Goal: Information Seeking & Learning: Check status

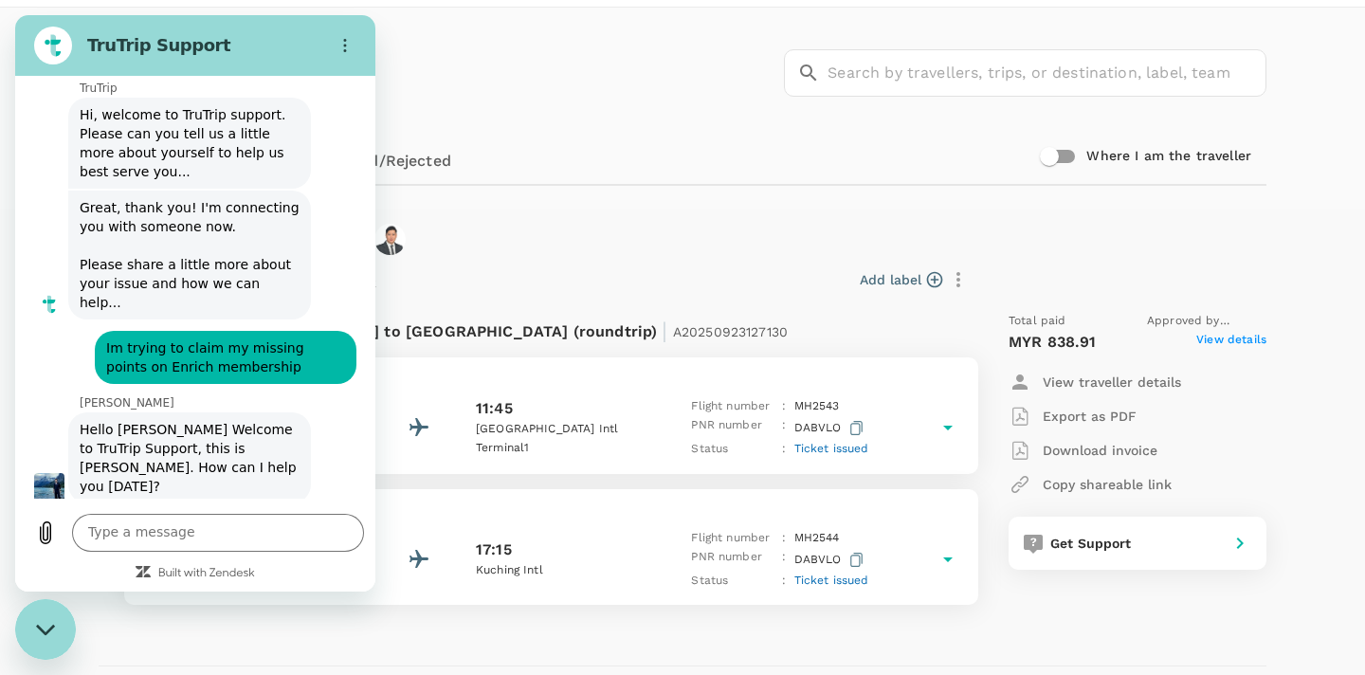
scroll to position [3926, 0]
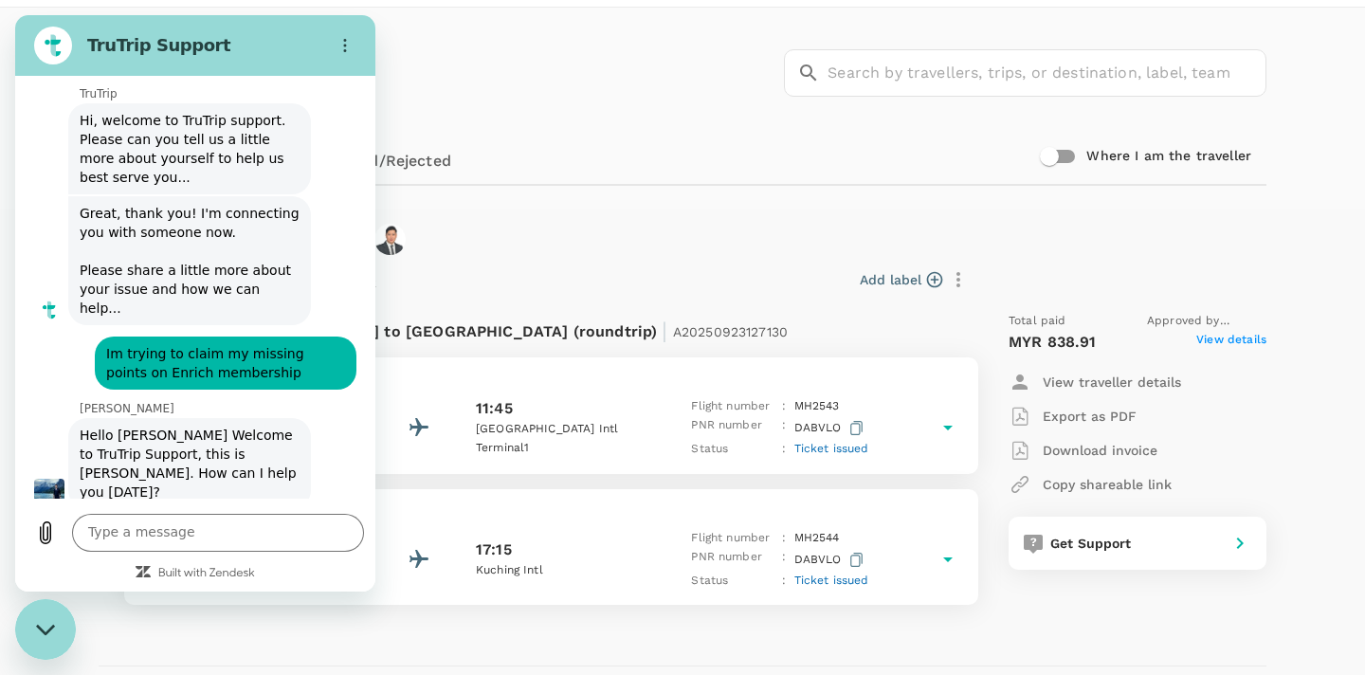
click at [129, 520] on span "Hi [PERSON_NAME], for my previous flight EMND63" at bounding box center [226, 546] width 254 height 53
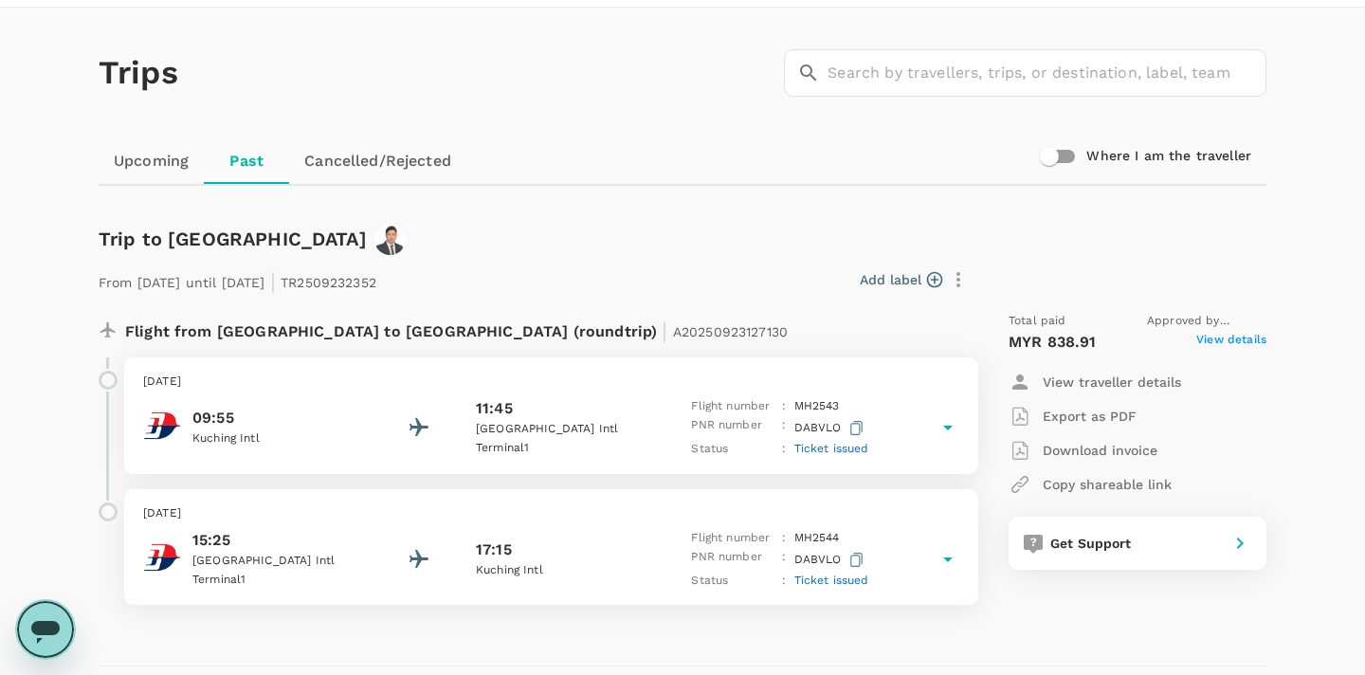
click at [58, 609] on div "Open messaging window" at bounding box center [45, 629] width 57 height 57
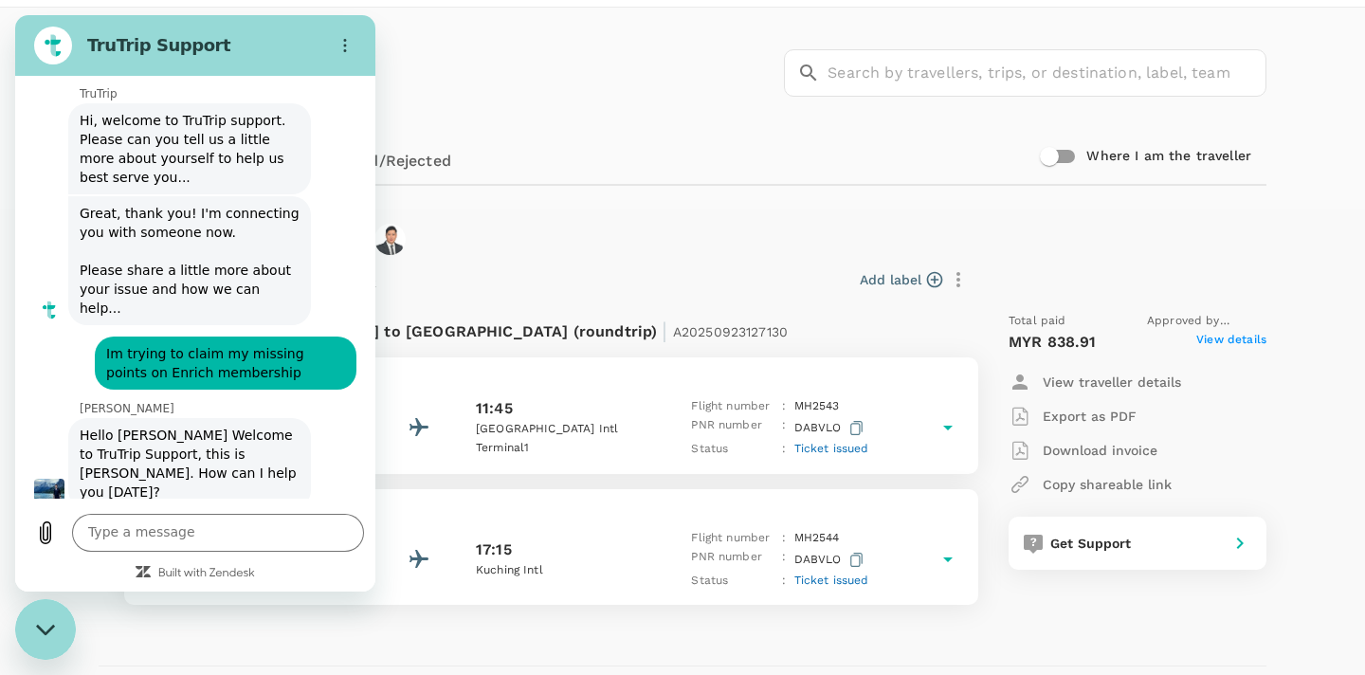
click at [154, 520] on span "Hi [PERSON_NAME], for my previous flight EMND63" at bounding box center [226, 546] width 254 height 53
copy span "EMND63"
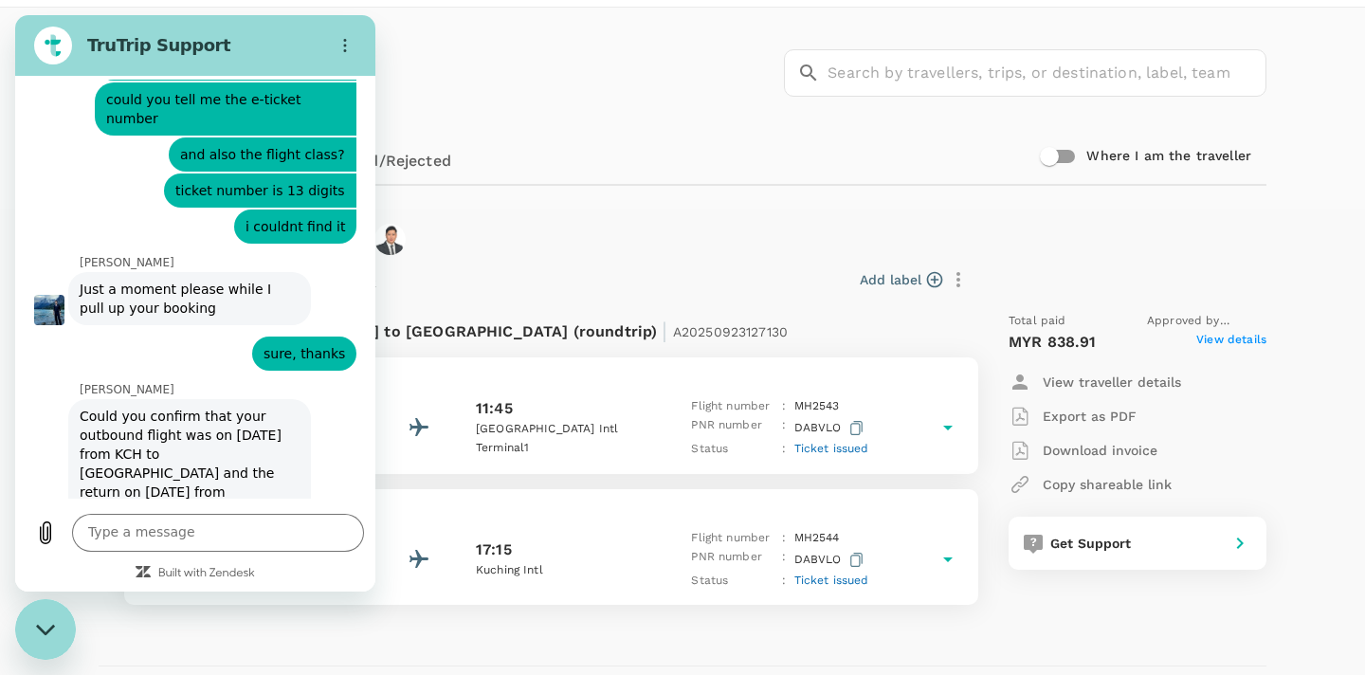
scroll to position [4409, 0]
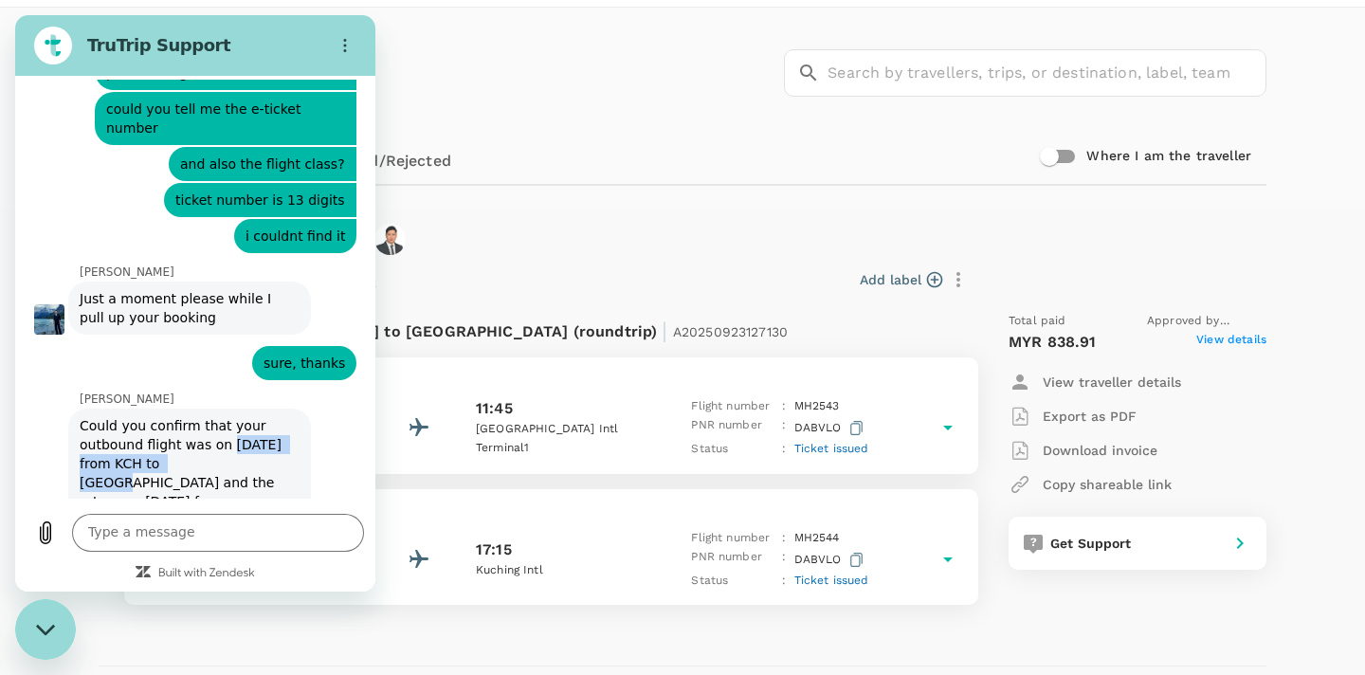
drag, startPoint x: 225, startPoint y: 179, endPoint x: 241, endPoint y: 189, distance: 18.7
click at [241, 409] on span "Could you confirm that your outbound flight was on [DATE] from KCH to [GEOGRAPH…" at bounding box center [189, 483] width 235 height 148
drag, startPoint x: 81, startPoint y: 180, endPoint x: 254, endPoint y: 192, distance: 173.9
click at [254, 409] on span "Could you confirm that your outbound flight was on [DATE] from KCH to [GEOGRAPH…" at bounding box center [189, 483] width 235 height 148
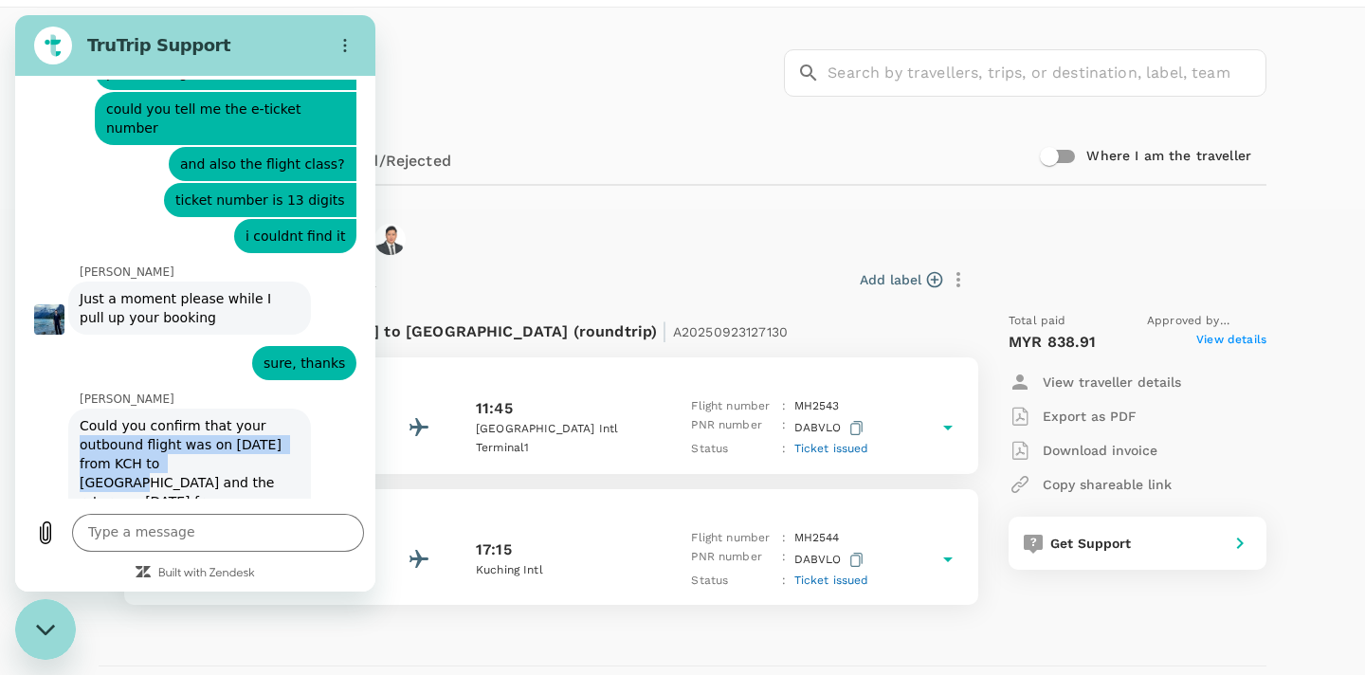
copy span "outbound flight was on [DATE] from KCH to [GEOGRAPHIC_DATA]"
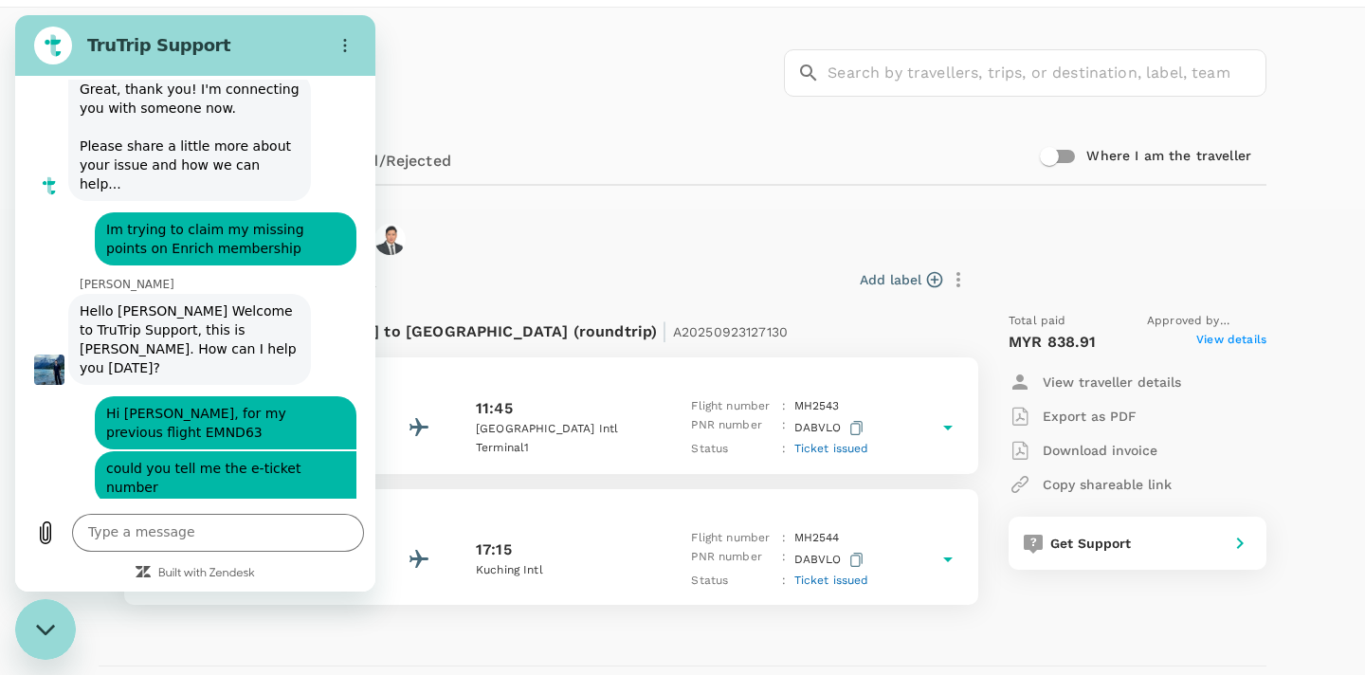
scroll to position [4024, 0]
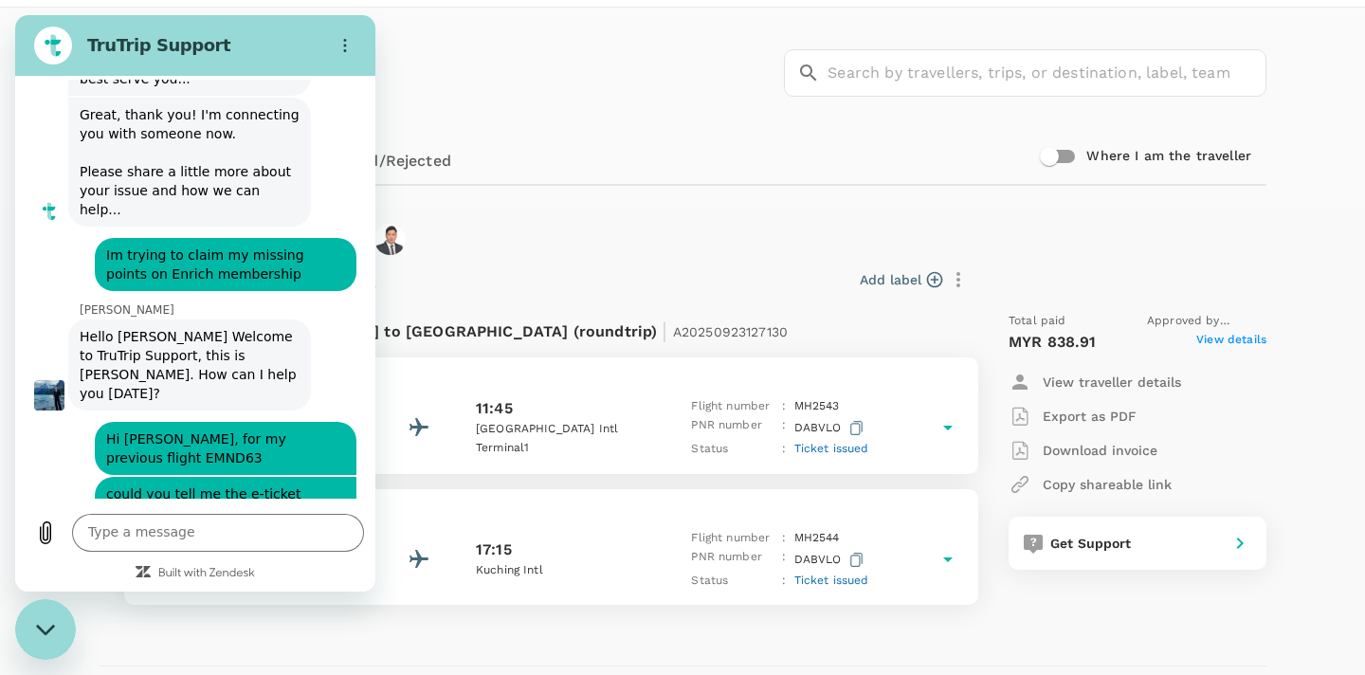
click at [138, 422] on span "Hi [PERSON_NAME], for my previous flight EMND63" at bounding box center [226, 448] width 254 height 53
copy span "EMND63"
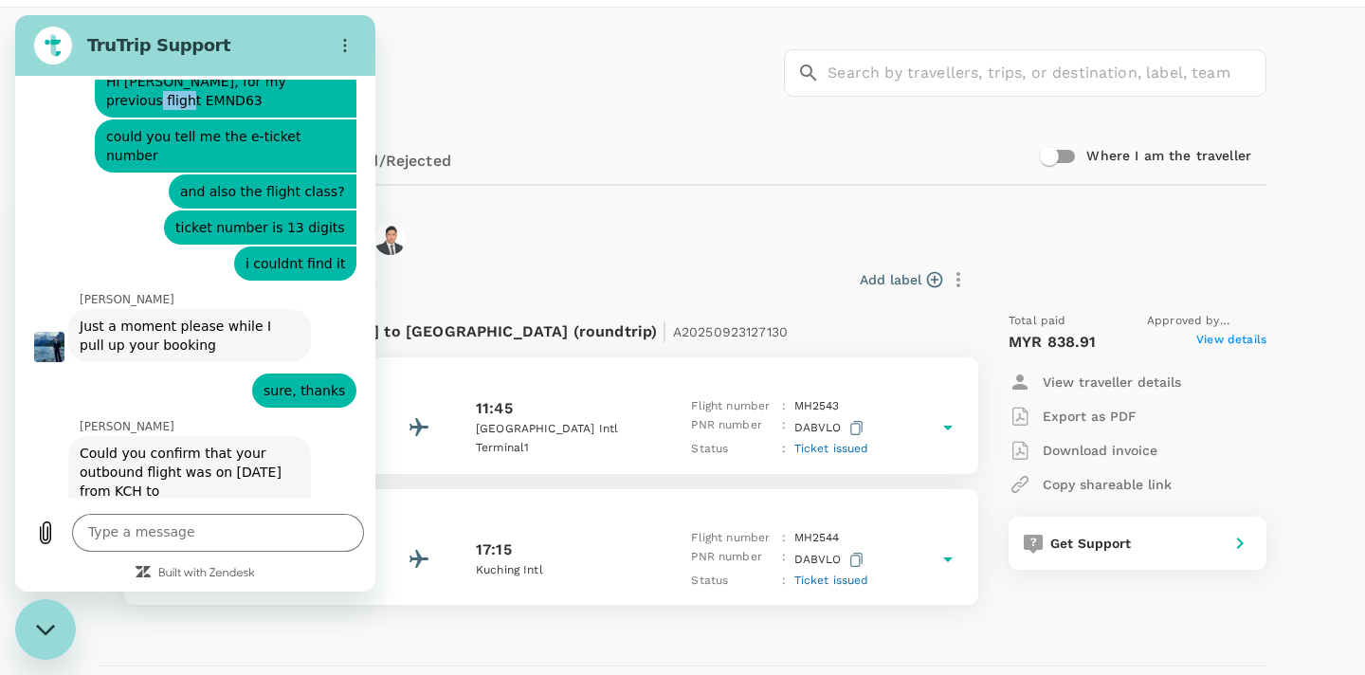
scroll to position [4383, 0]
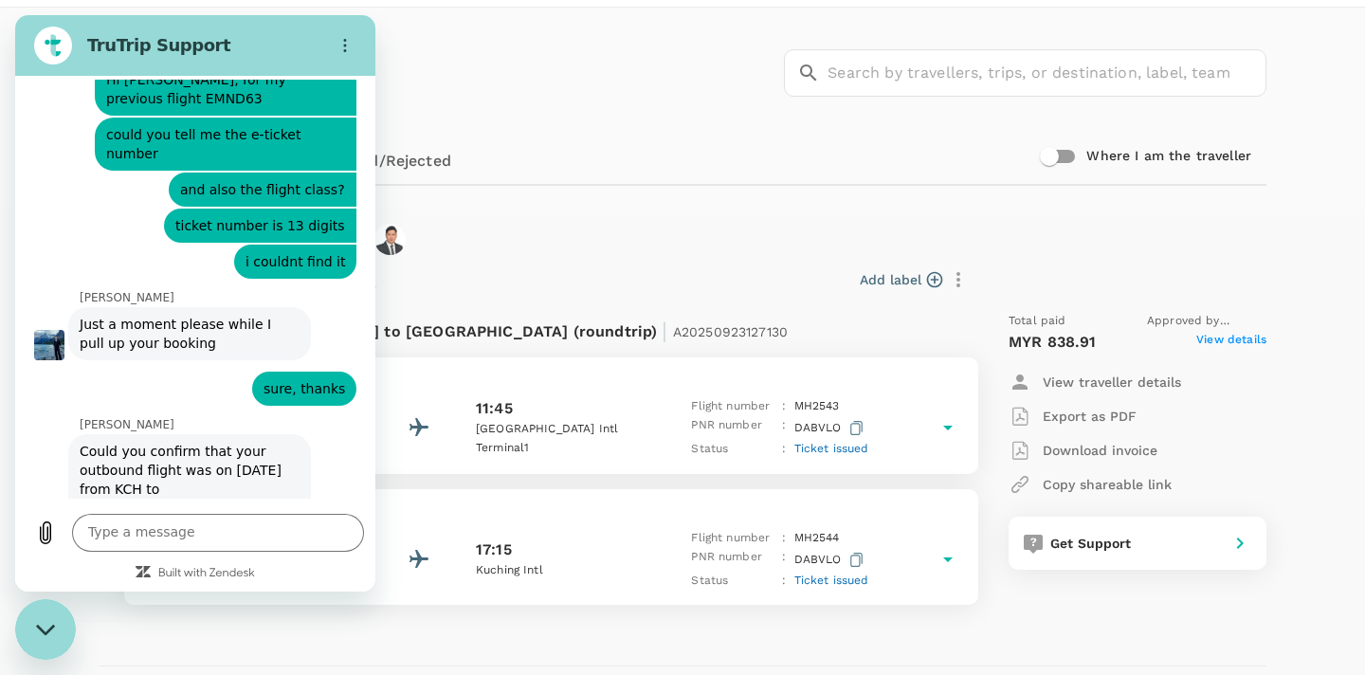
drag, startPoint x: 210, startPoint y: 401, endPoint x: 258, endPoint y: 439, distance: 60.7
copy span "ticket number is: 232-2739653680 and the flight class was economy"
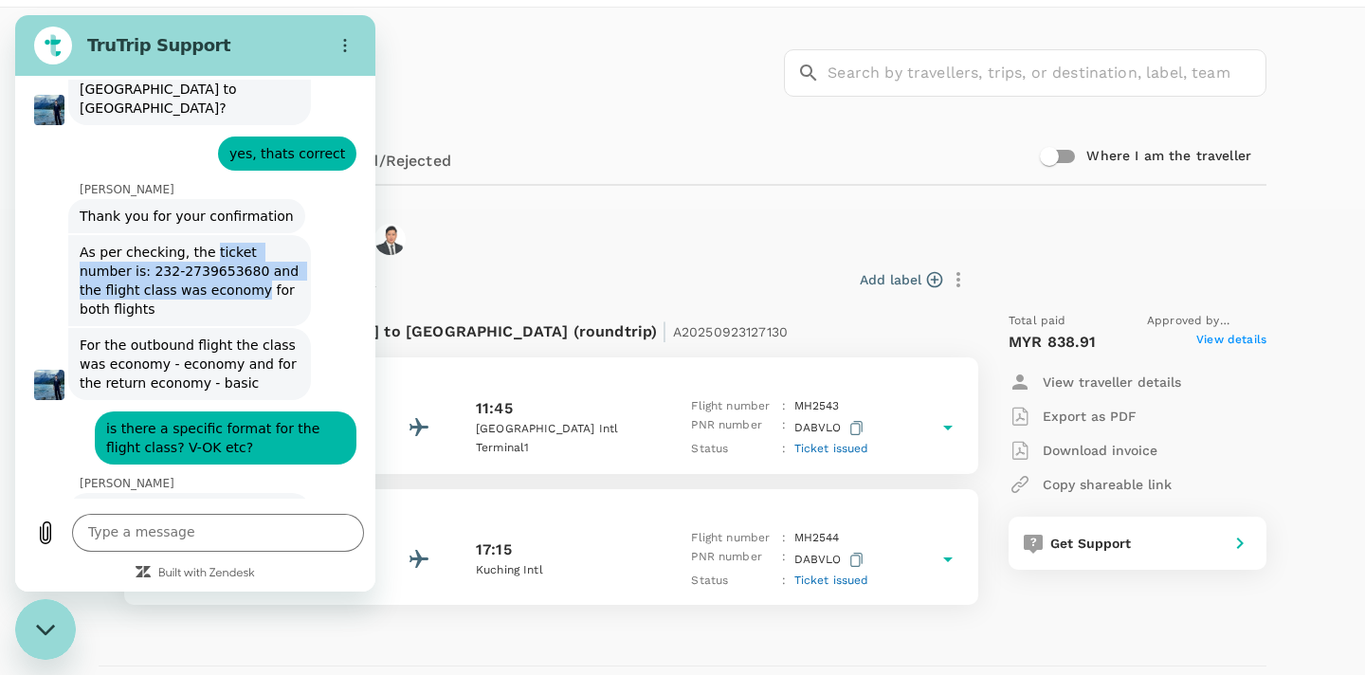
scroll to position [4845, 0]
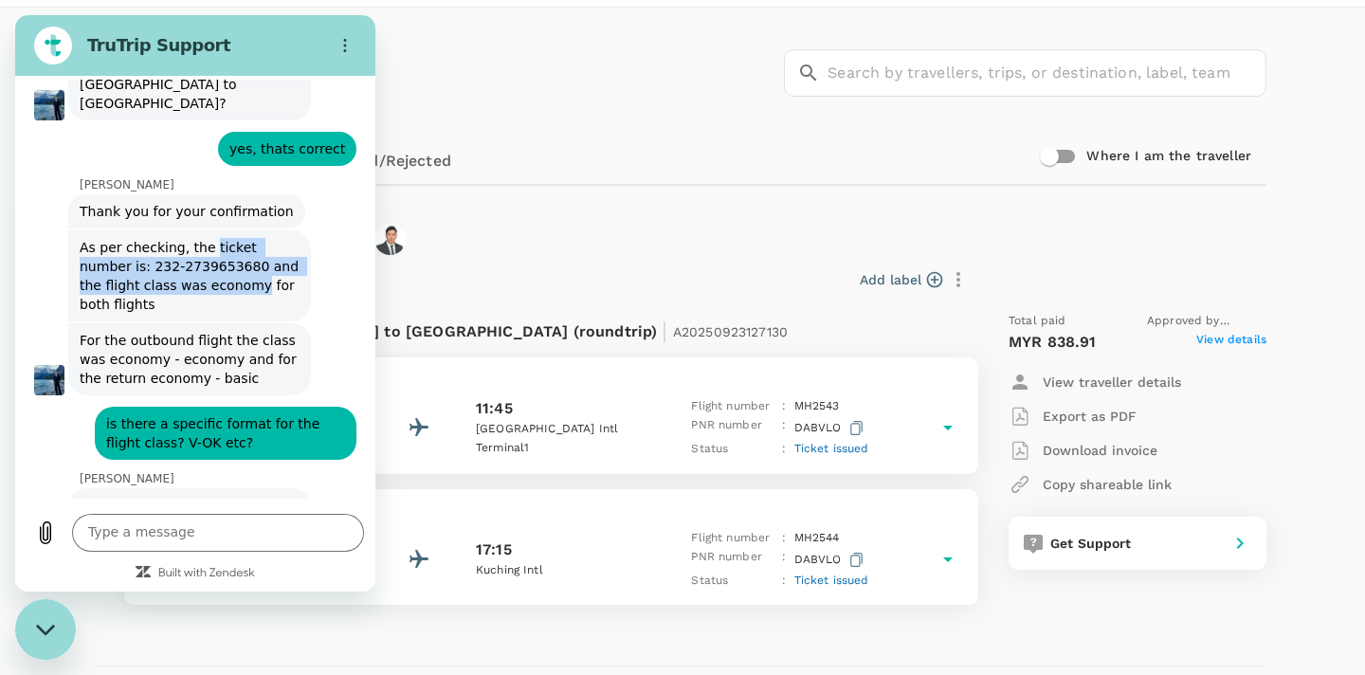
drag, startPoint x: 152, startPoint y: 260, endPoint x: 210, endPoint y: 261, distance: 57.8
click at [210, 488] on div "There's a fare code, kindly find below the specific fare code for each flight: …" at bounding box center [189, 543] width 235 height 110
copy div "MMHFY"
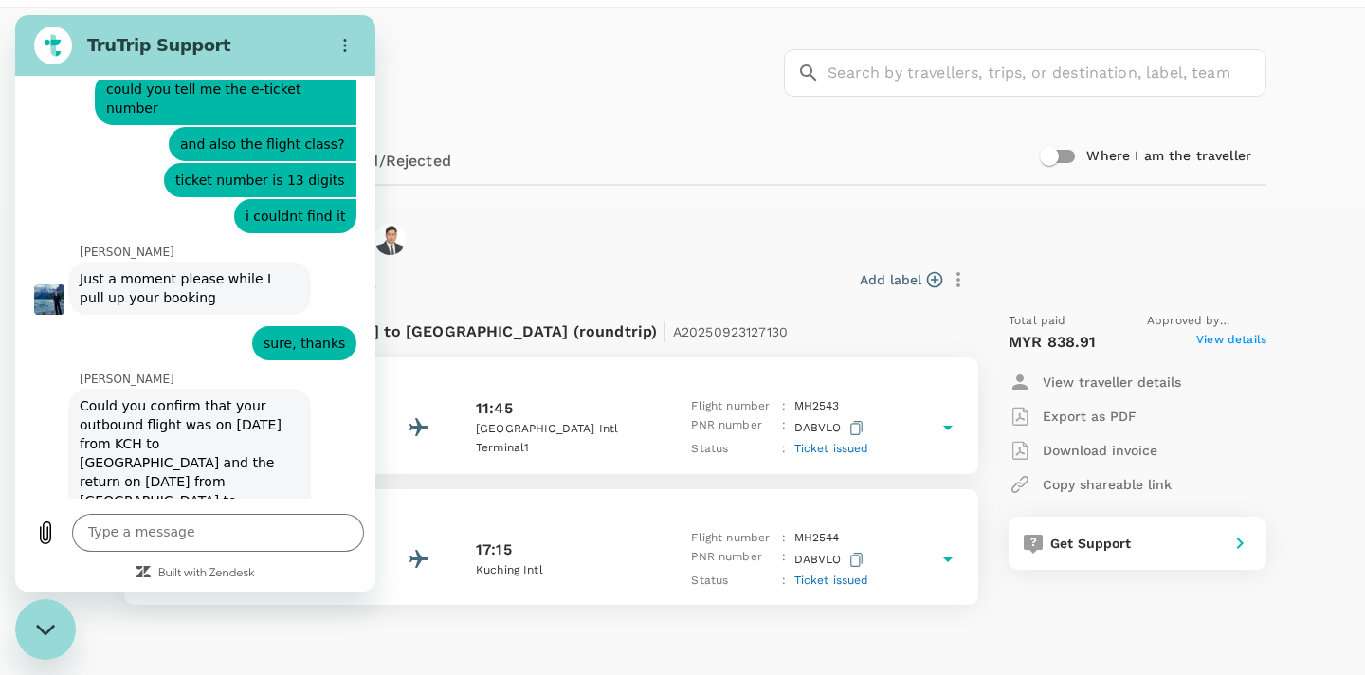
scroll to position [4428, 0]
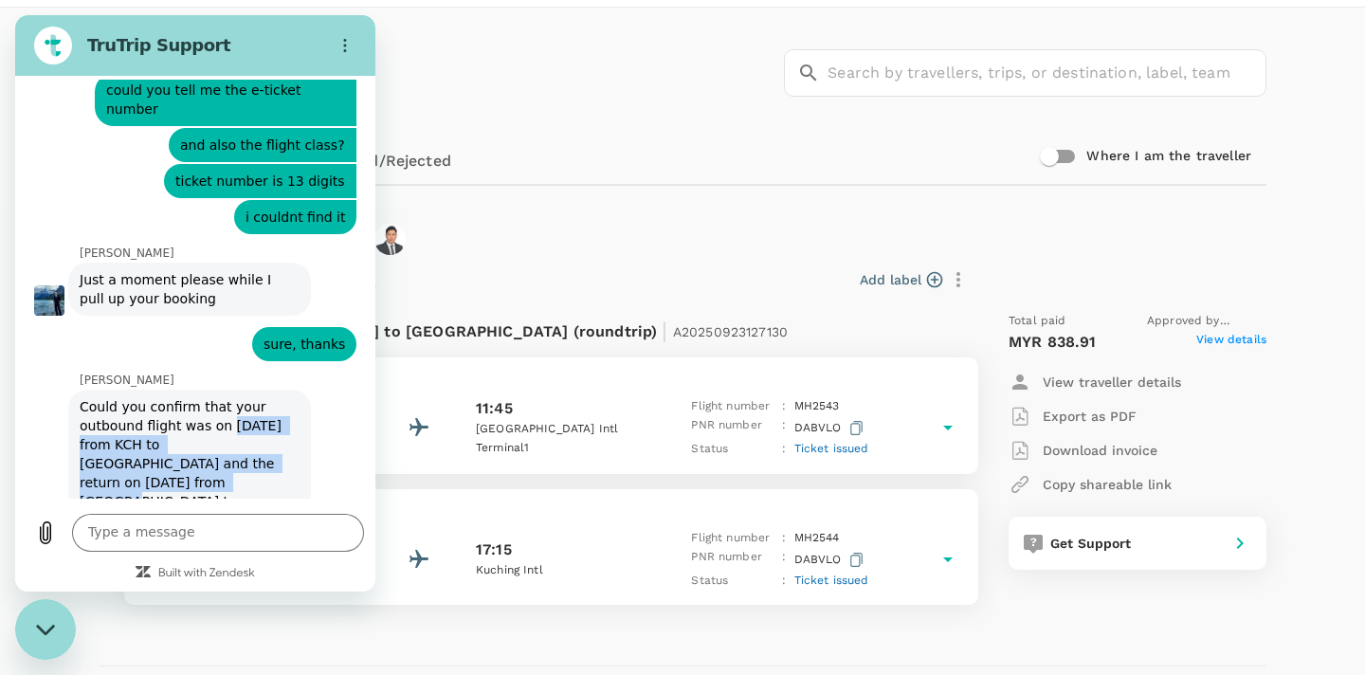
drag, startPoint x: 223, startPoint y: 160, endPoint x: 155, endPoint y: 210, distance: 84.2
click at [155, 390] on span "Could you confirm that your outbound flight was on [DATE] from KCH to [GEOGRAPH…" at bounding box center [189, 464] width 235 height 148
copy span "[DATE] from KCH to KUL and the return on [DATE] from [GEOGRAPHIC_DATA] to KCH"
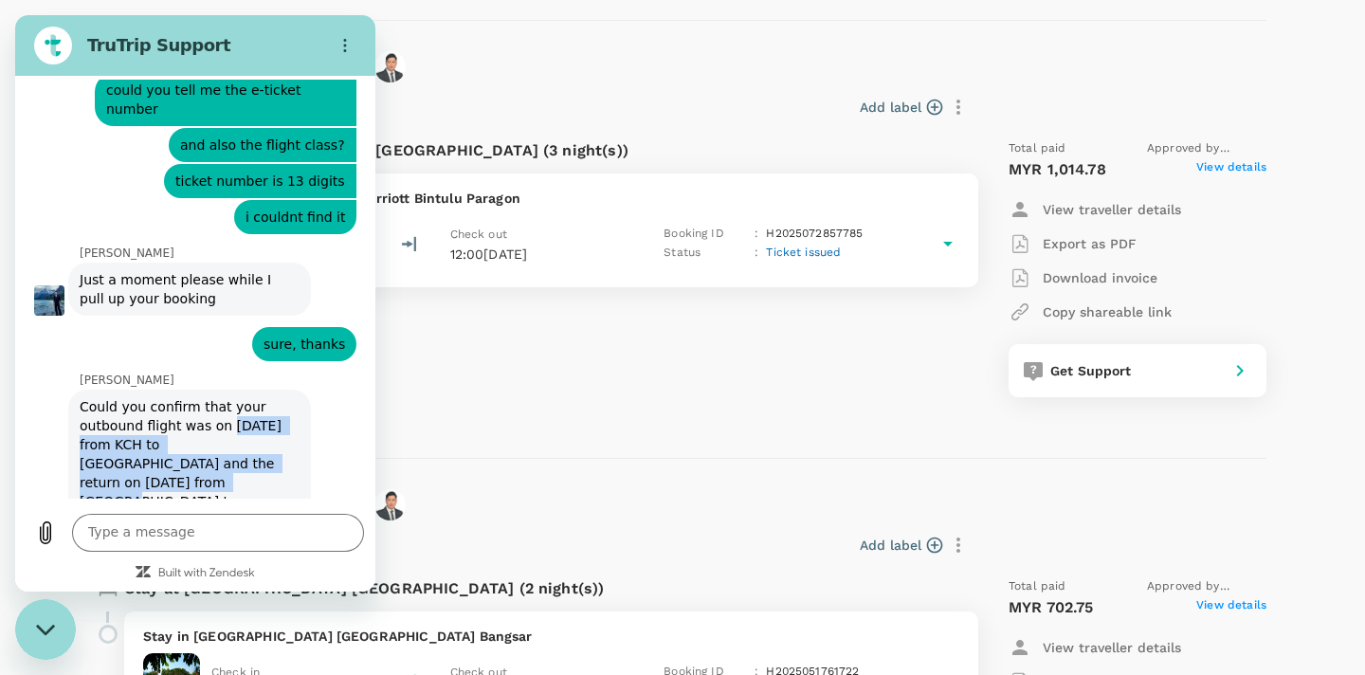
scroll to position [2211, 0]
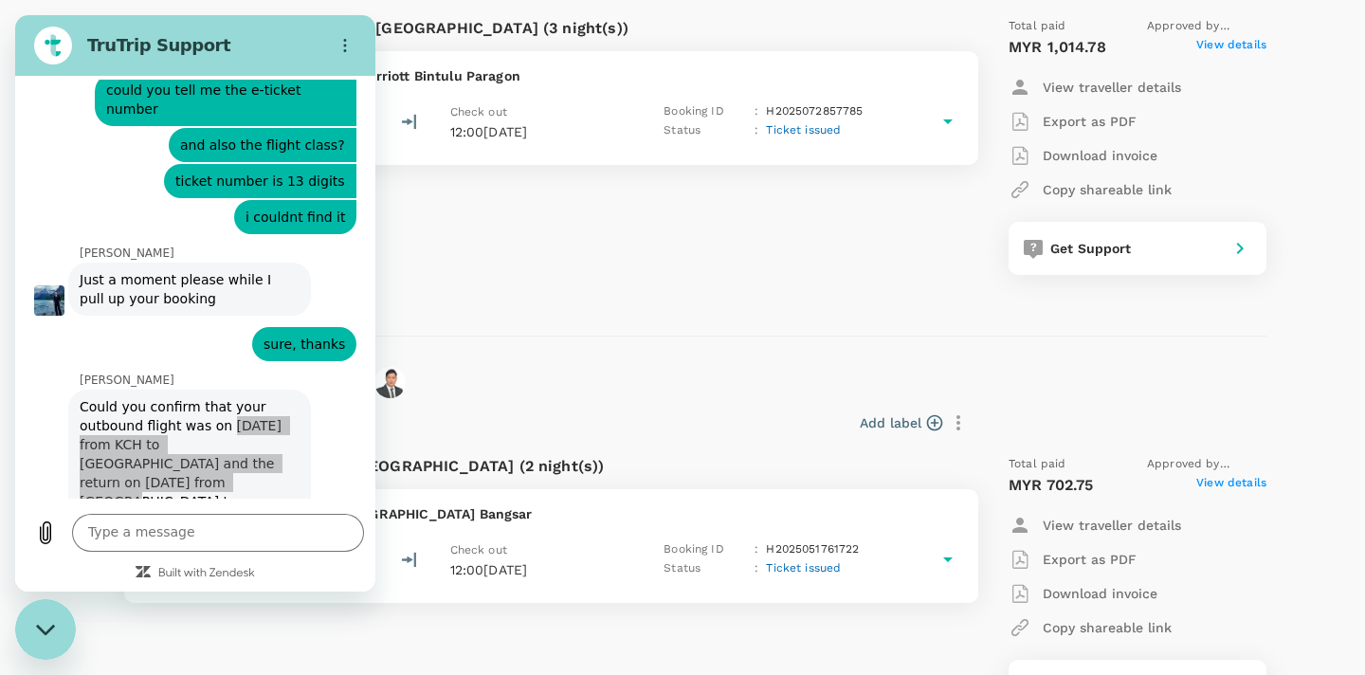
click at [46, 631] on icon "Close messaging window" at bounding box center [46, 630] width 20 height 12
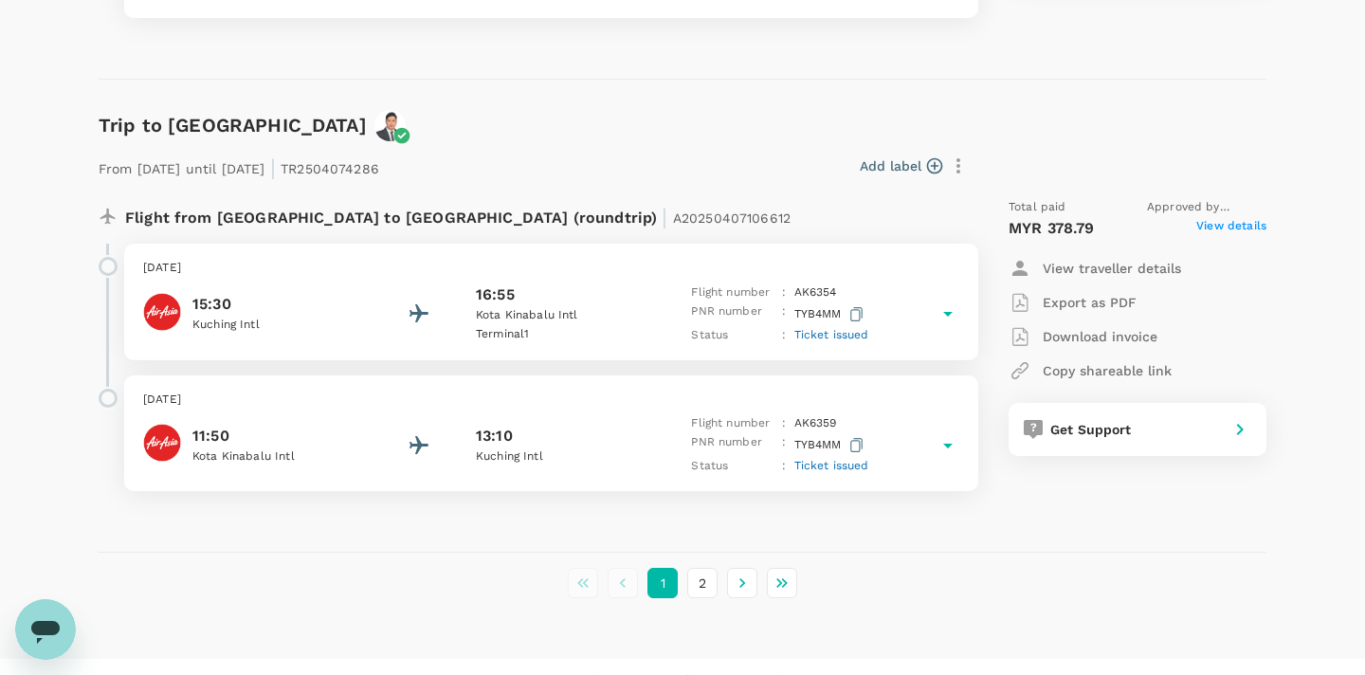
scroll to position [4290, 0]
click at [700, 569] on button "2" at bounding box center [702, 584] width 30 height 30
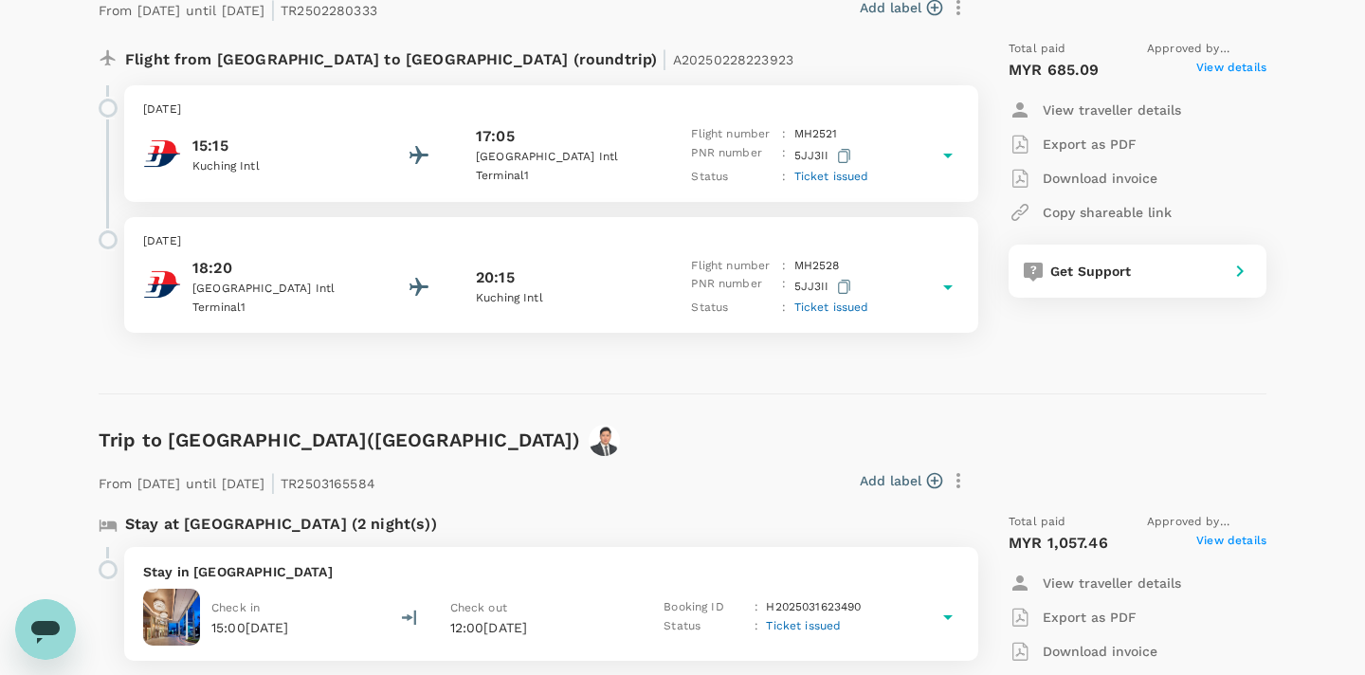
scroll to position [682, 0]
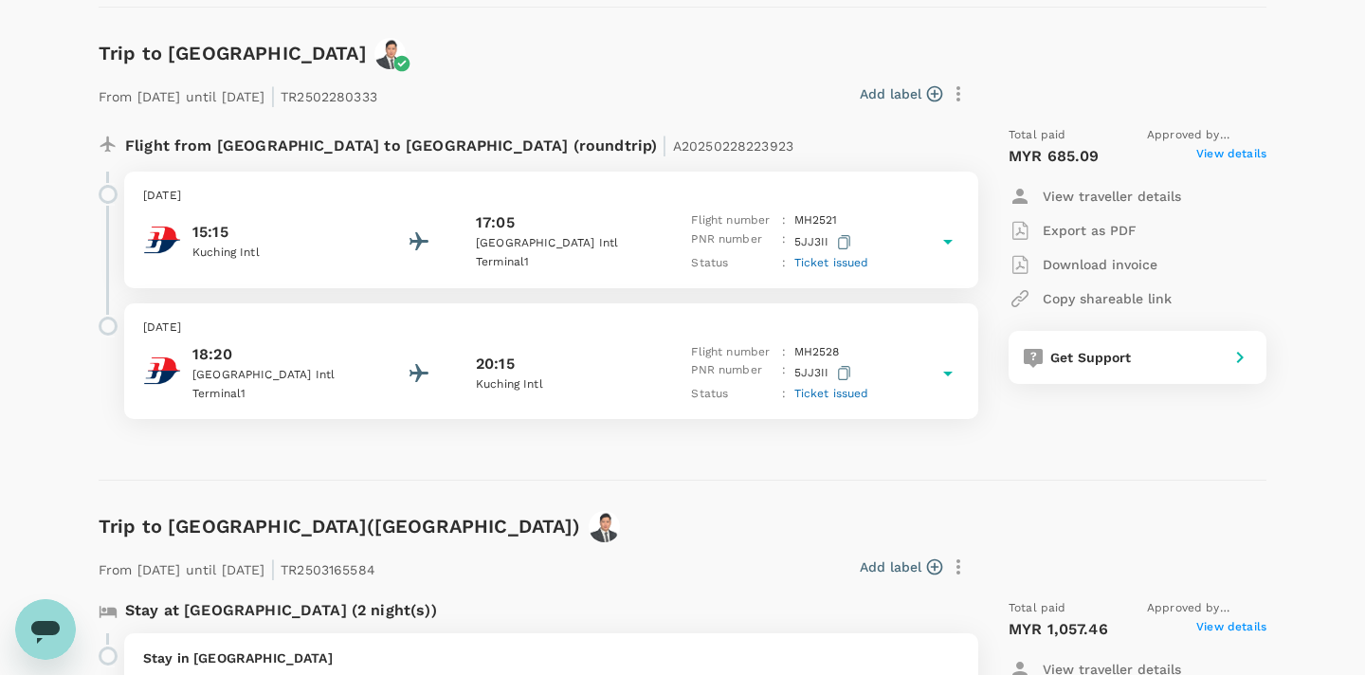
click at [951, 240] on icon at bounding box center [947, 242] width 9 height 5
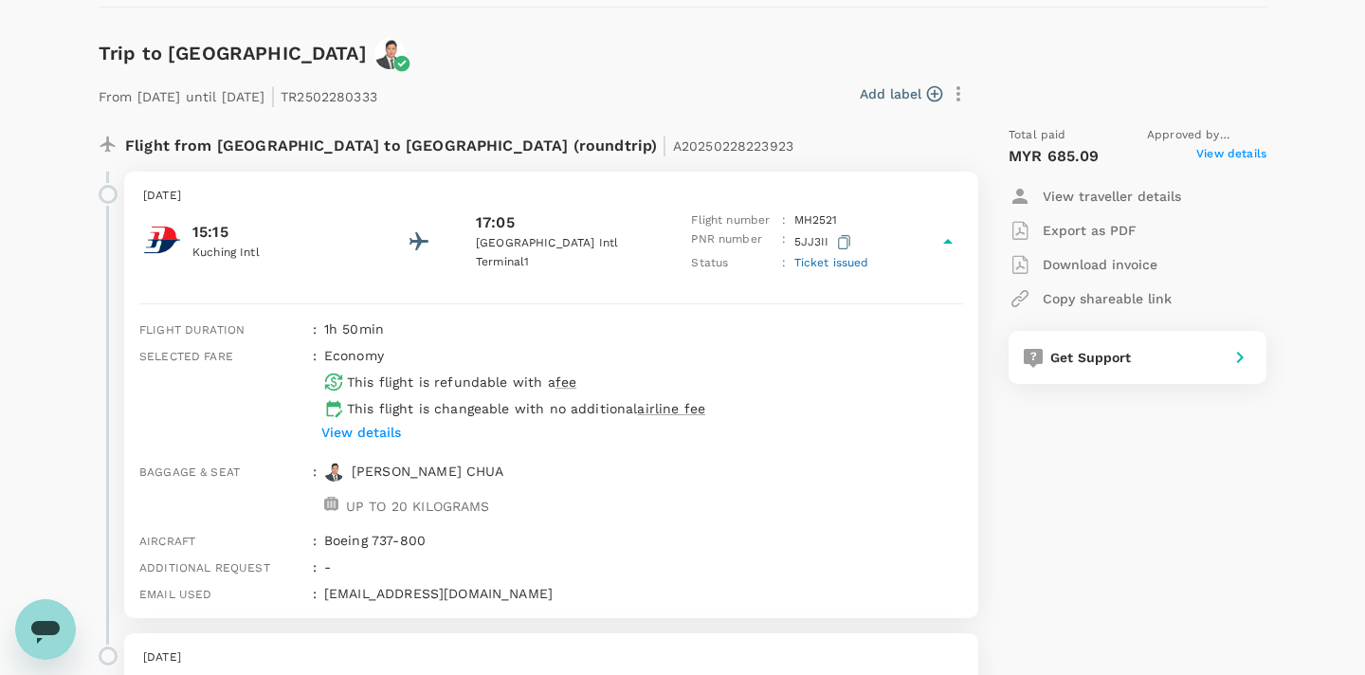
click at [950, 240] on icon at bounding box center [947, 241] width 9 height 5
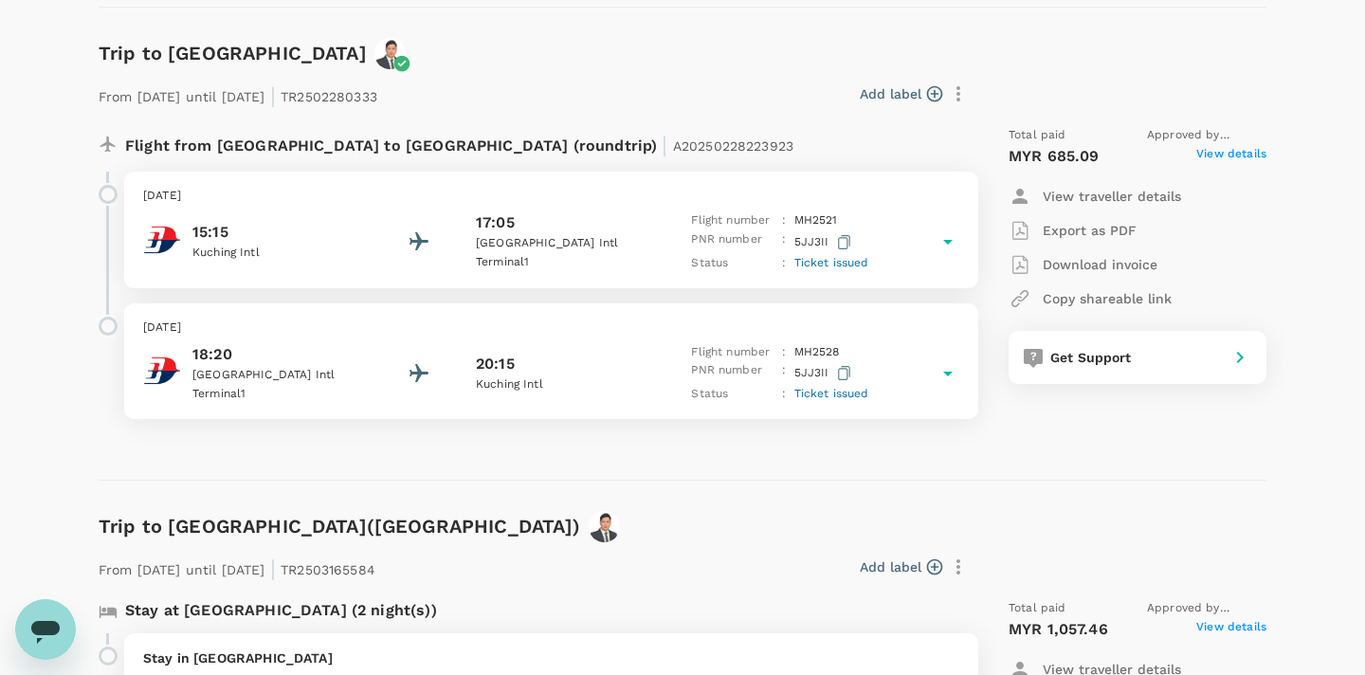
click at [842, 238] on icon "button" at bounding box center [844, 242] width 12 height 14
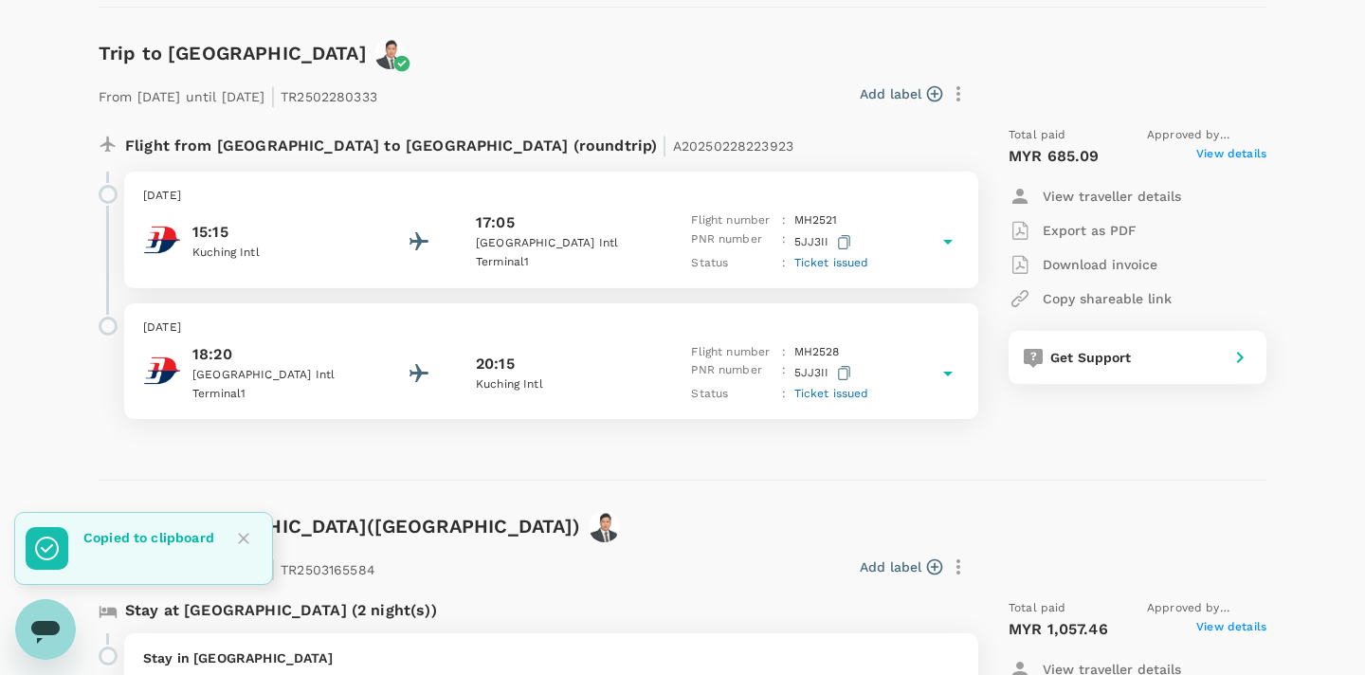
click at [835, 388] on span "Ticket issued" at bounding box center [831, 393] width 75 height 13
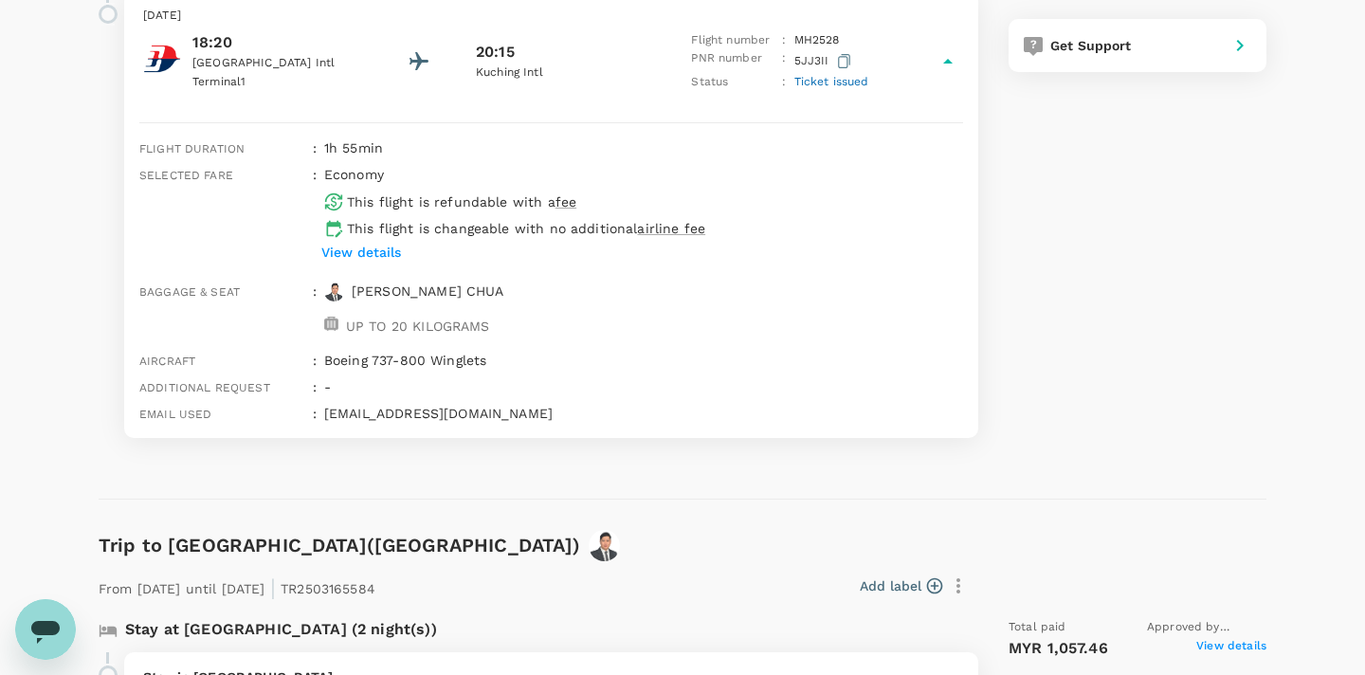
scroll to position [815, 0]
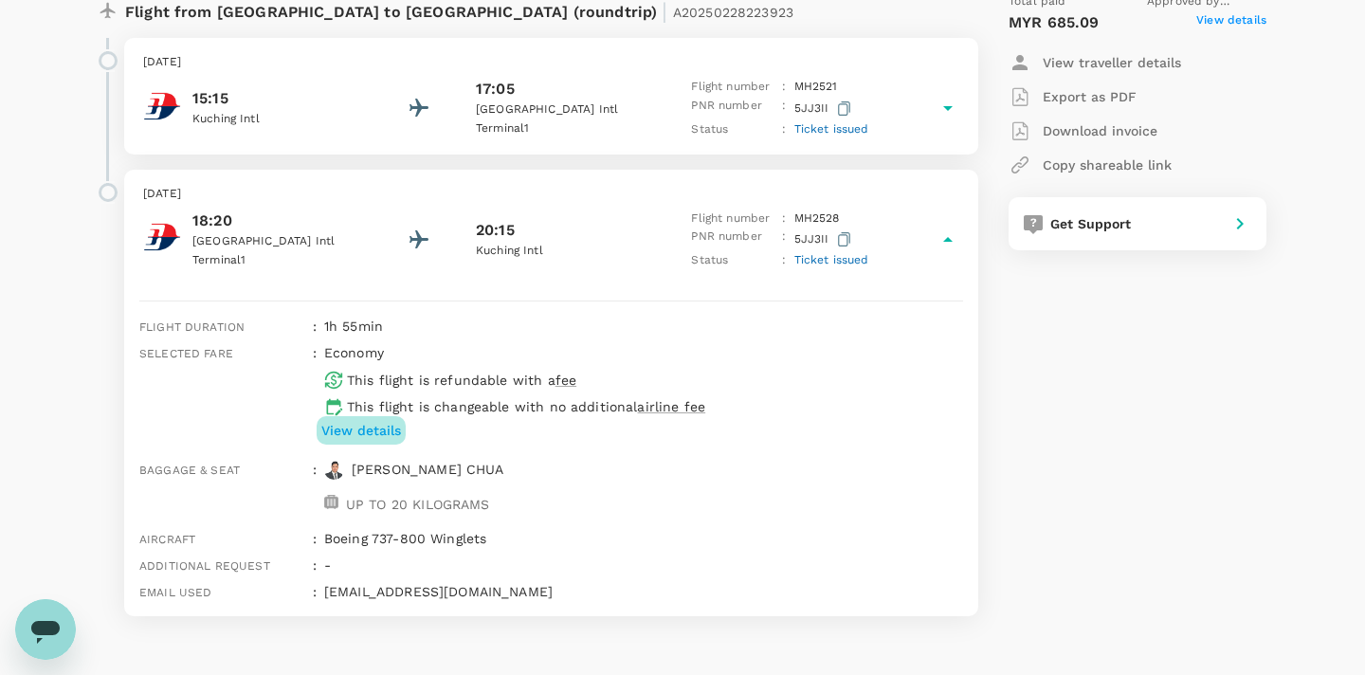
click at [370, 422] on p "View details" at bounding box center [361, 430] width 80 height 19
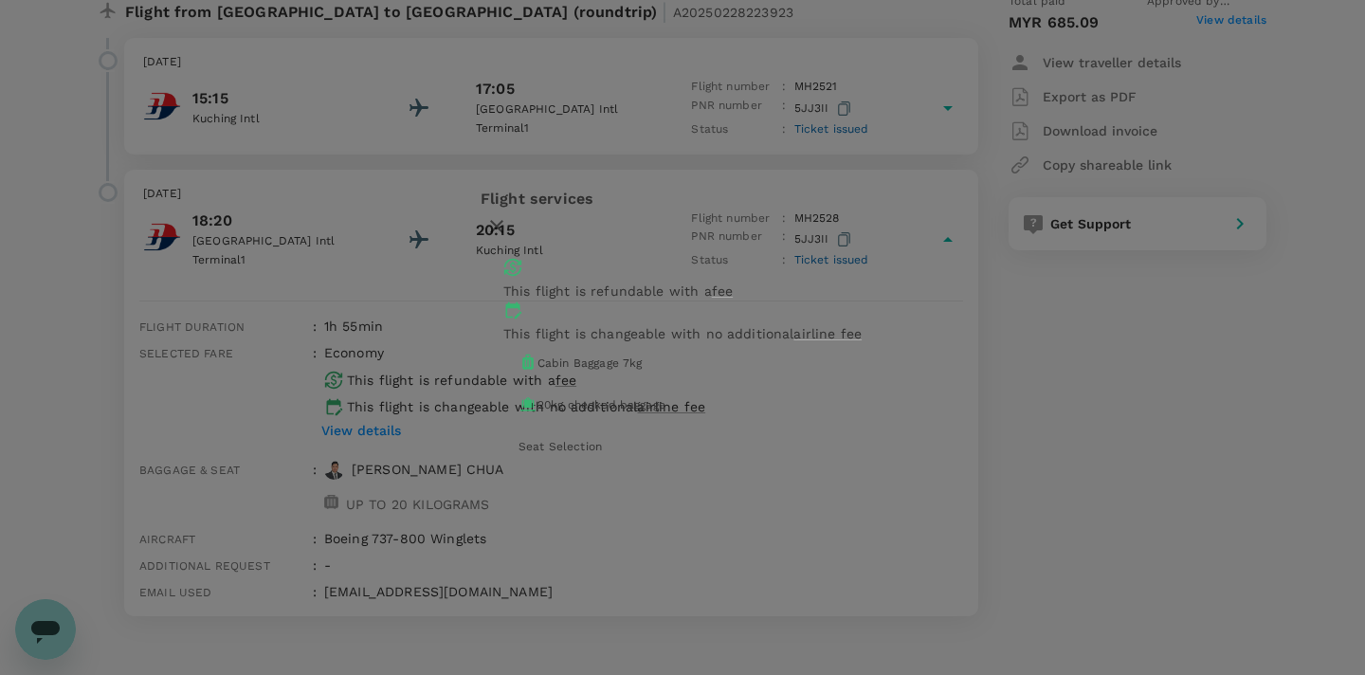
click at [508, 232] on icon "button" at bounding box center [496, 226] width 23 height 23
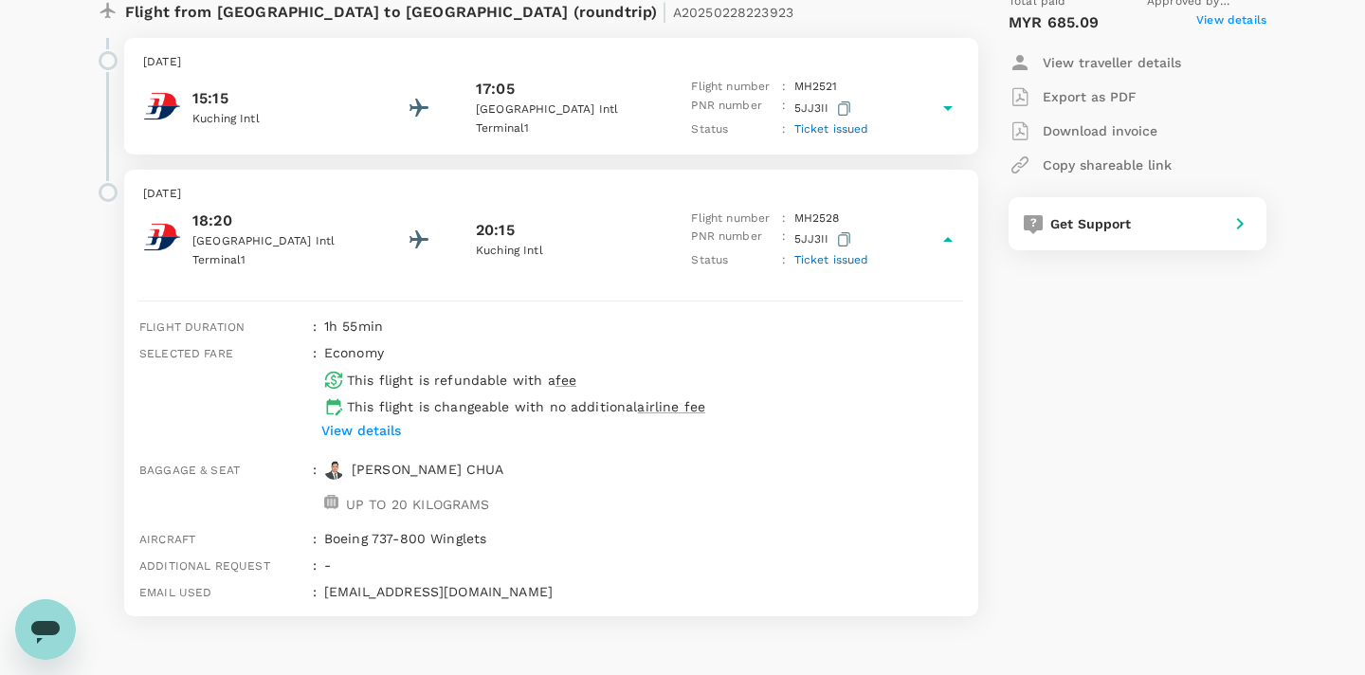
click at [851, 255] on span "Ticket issued" at bounding box center [831, 259] width 75 height 13
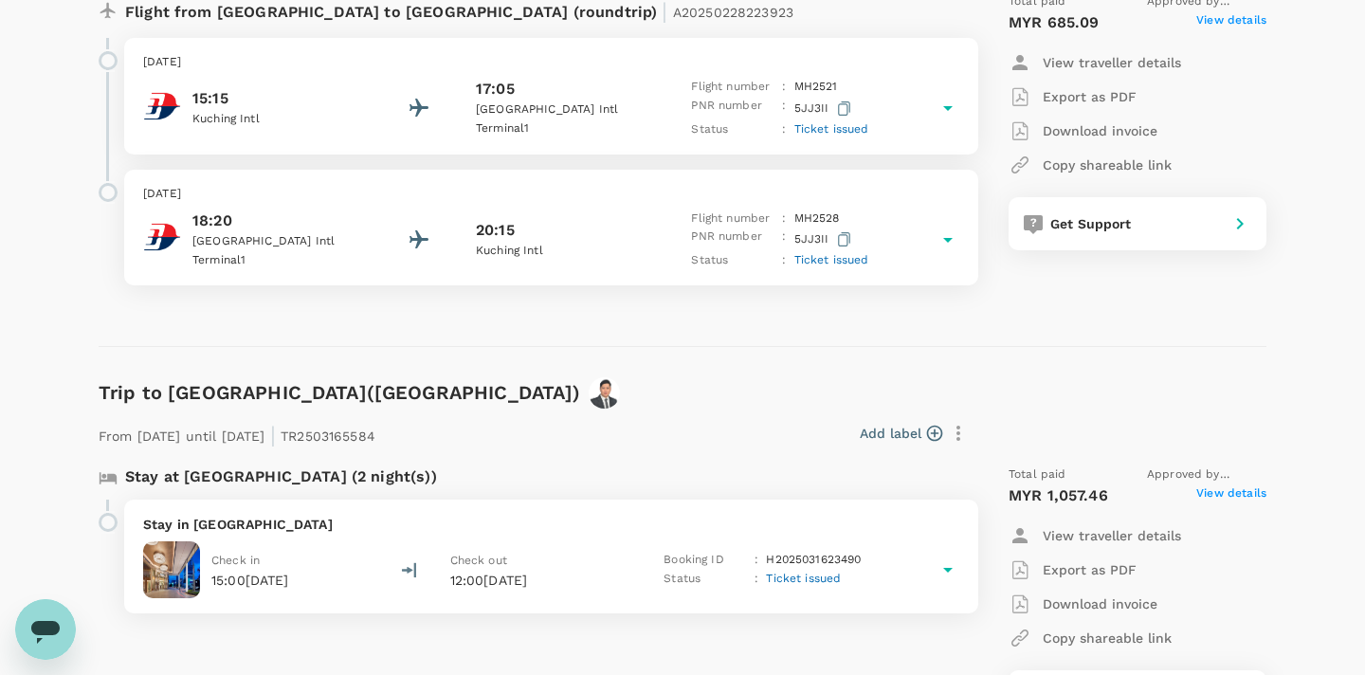
click at [851, 255] on span "Ticket issued" at bounding box center [831, 259] width 75 height 13
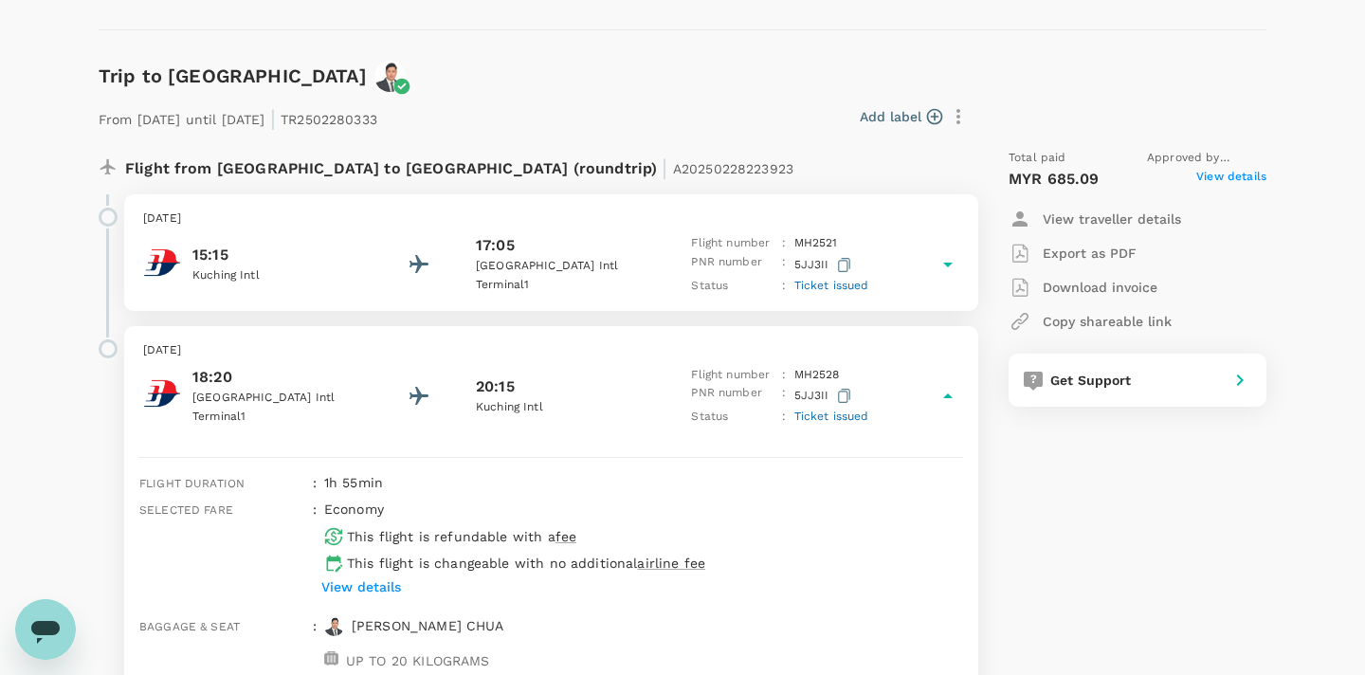
scroll to position [648, 0]
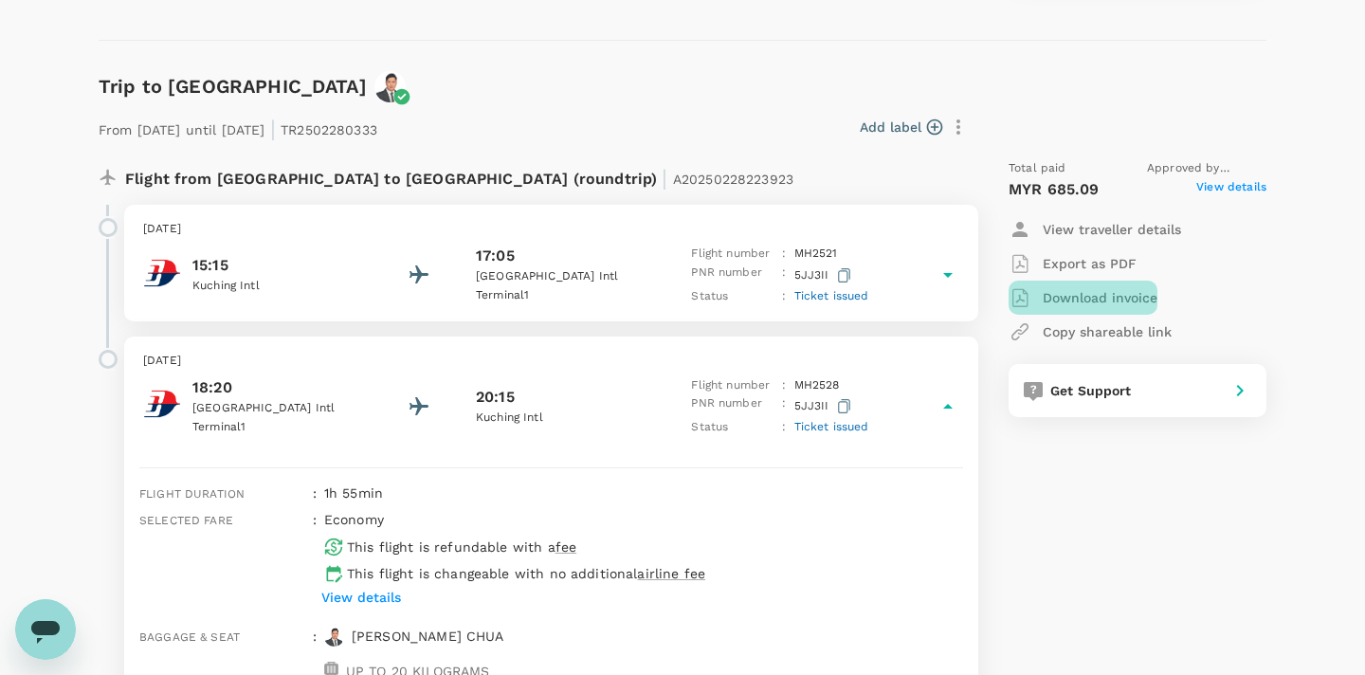
click at [1096, 295] on p "Download invoice" at bounding box center [1100, 297] width 115 height 19
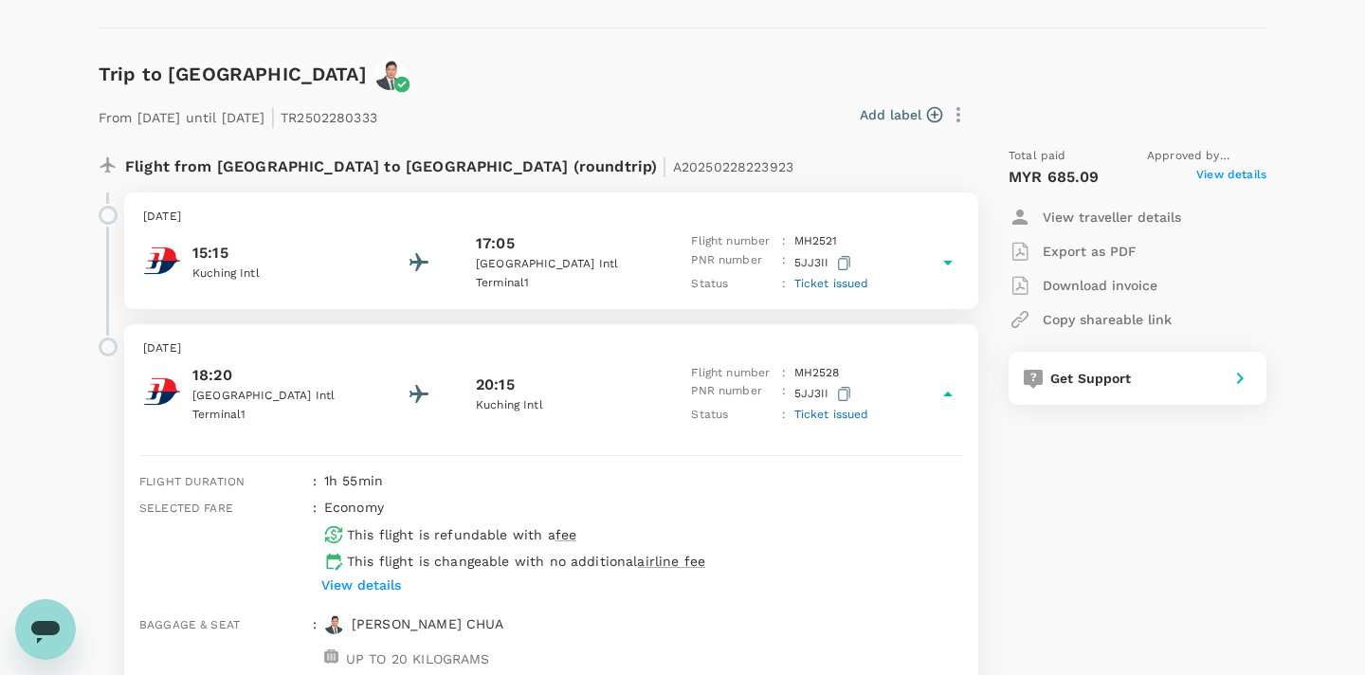
scroll to position [617, 0]
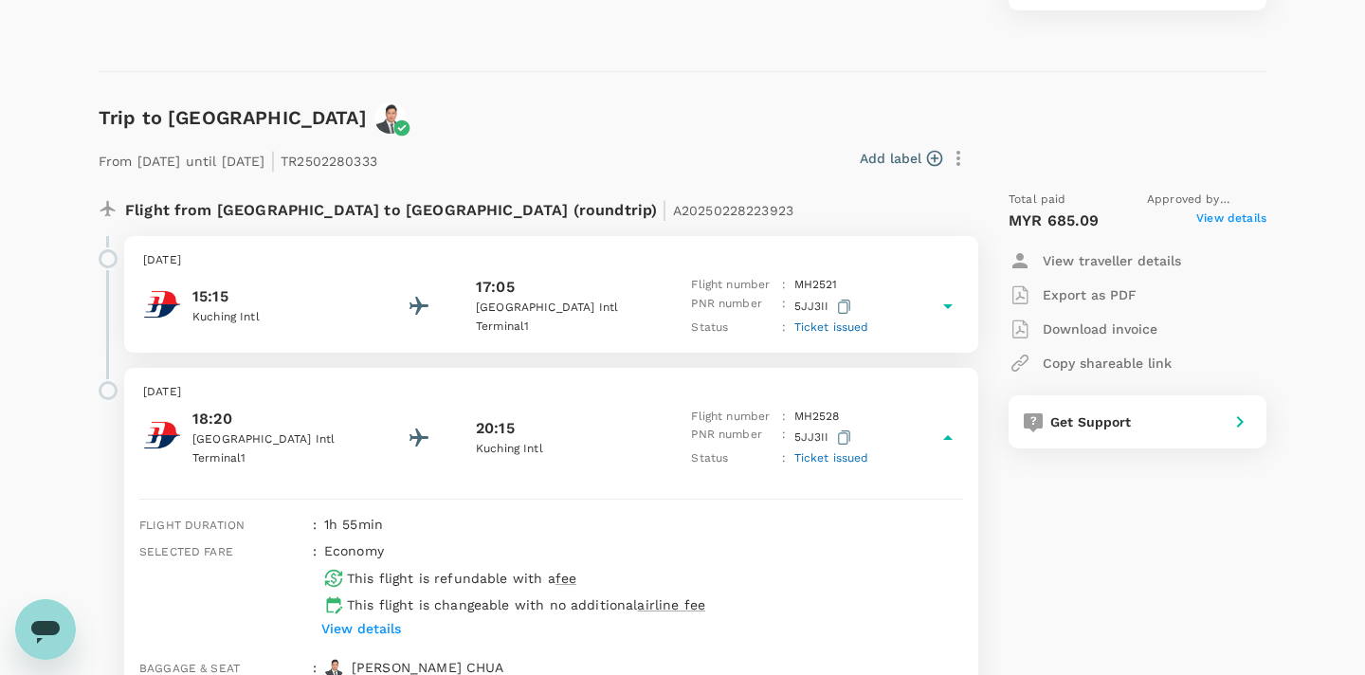
click at [1084, 291] on p "Export as PDF" at bounding box center [1090, 294] width 94 height 19
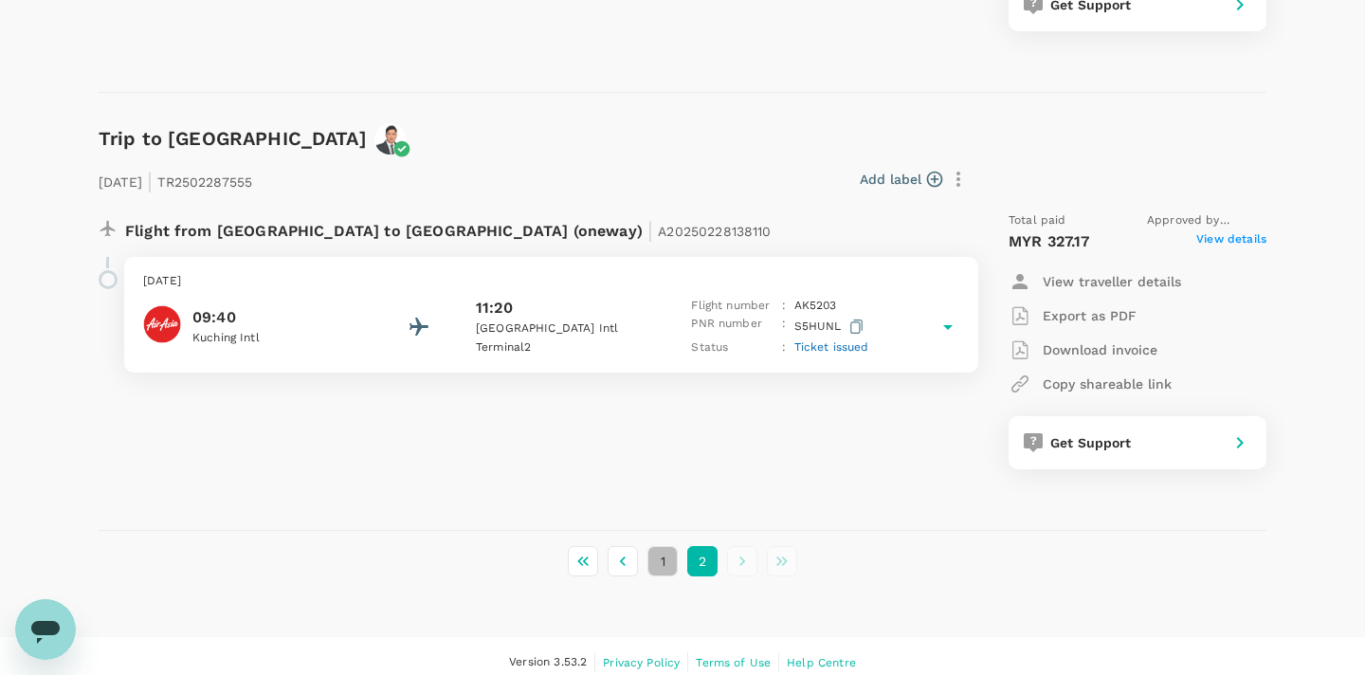
click at [655, 551] on button "1" at bounding box center [662, 561] width 30 height 30
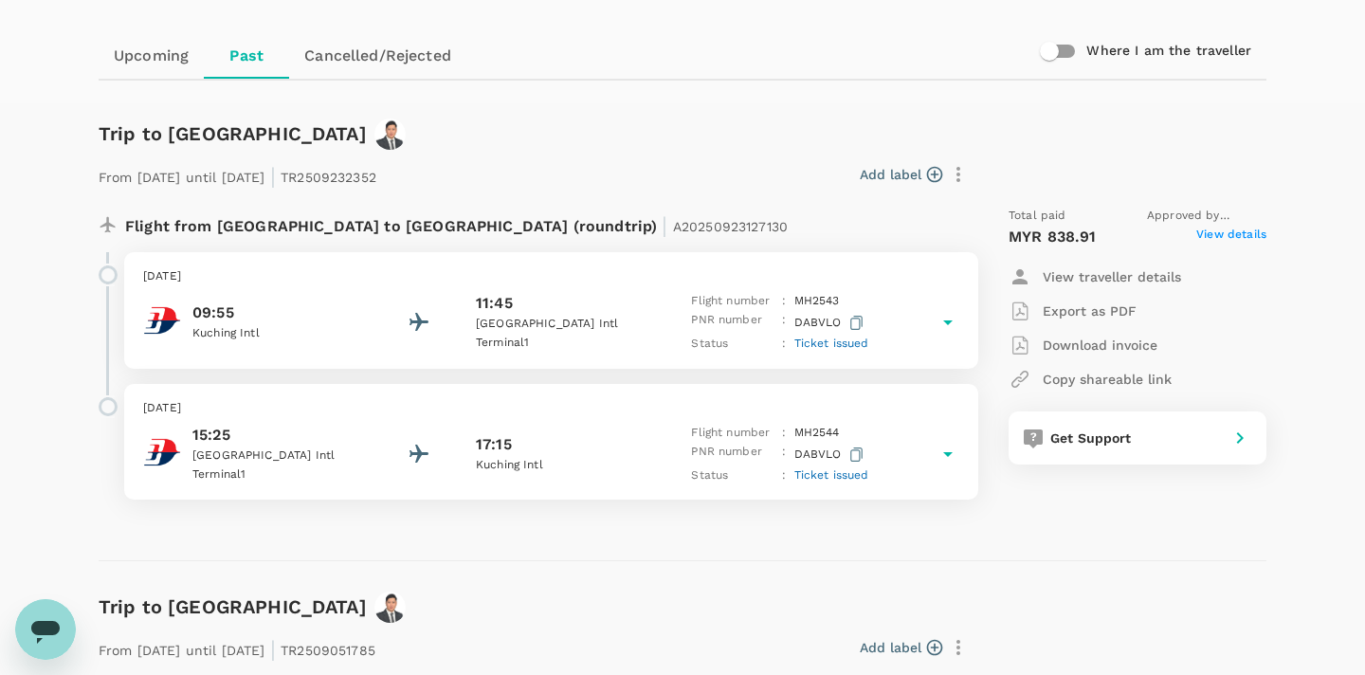
scroll to position [171, 0]
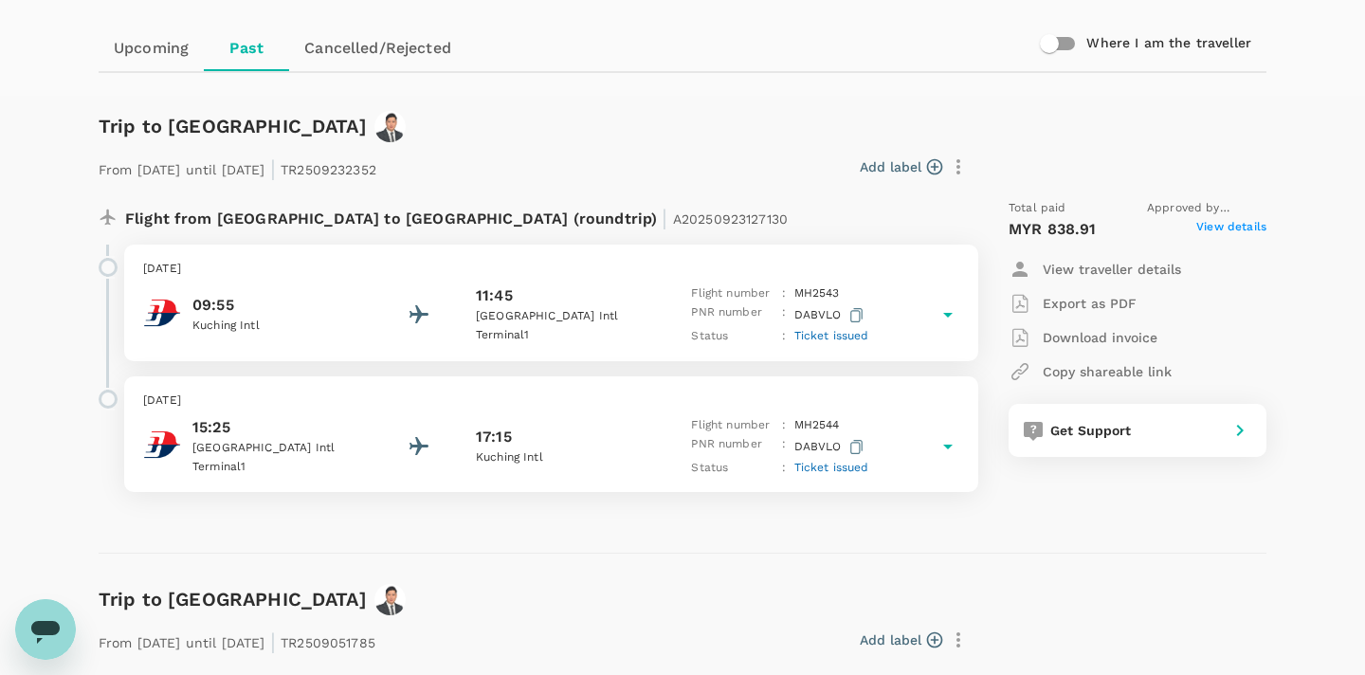
click at [856, 310] on icon "button" at bounding box center [856, 315] width 12 height 14
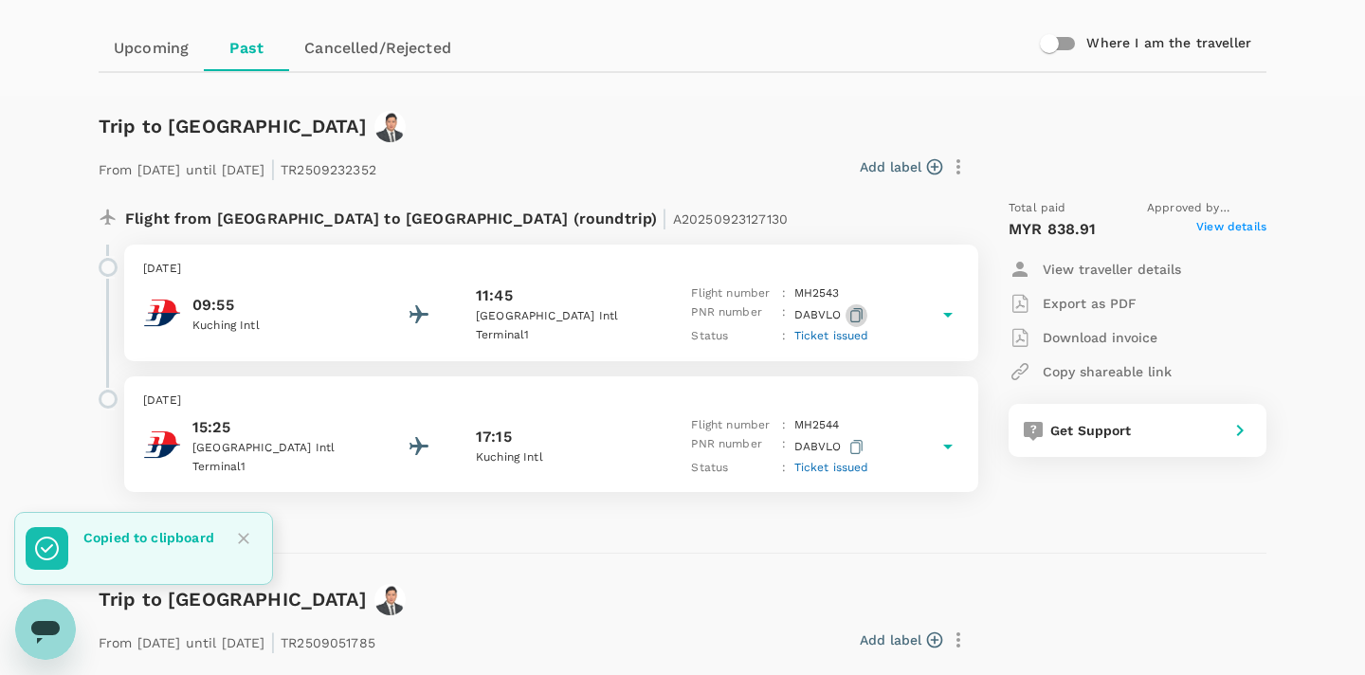
click at [855, 313] on icon "button" at bounding box center [856, 315] width 12 height 14
